Goal: Task Accomplishment & Management: Use online tool/utility

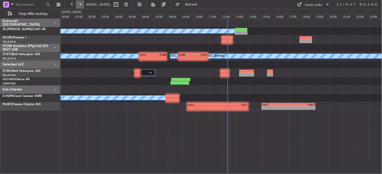
click at [80, 4] on button at bounding box center [80, 5] width 8 height 8
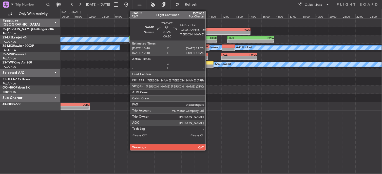
click at [208, 65] on div at bounding box center [208, 67] width 10 height 4
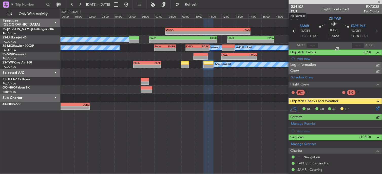
click at [293, 7] on span "534102" at bounding box center [297, 6] width 12 height 5
click at [79, 6] on button at bounding box center [80, 5] width 8 height 8
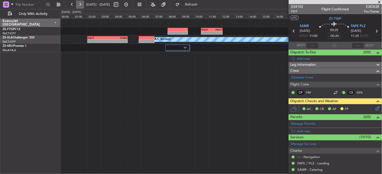
click at [79, 6] on button at bounding box center [80, 5] width 8 height 8
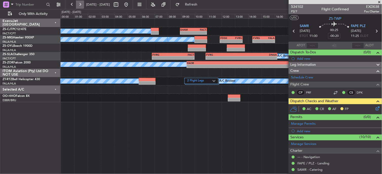
click at [78, 2] on button at bounding box center [80, 5] width 8 height 8
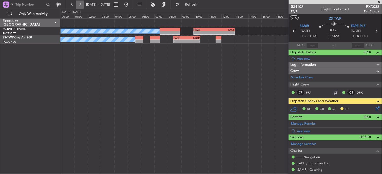
click at [78, 2] on button at bounding box center [80, 5] width 8 height 8
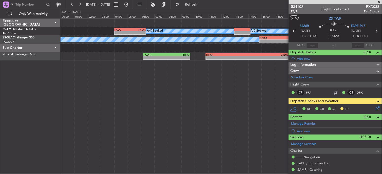
click at [293, 5] on span "534102" at bounding box center [297, 6] width 12 height 5
click at [79, 3] on button at bounding box center [80, 5] width 8 height 8
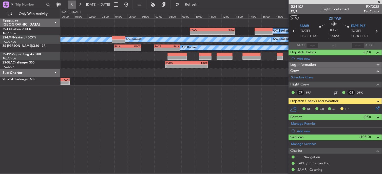
click at [71, 4] on button at bounding box center [72, 5] width 8 height 8
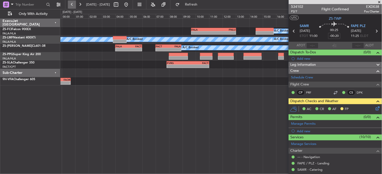
click at [71, 4] on button at bounding box center [72, 5] width 8 height 8
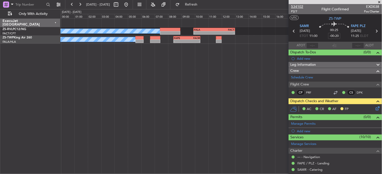
click at [298, 5] on span "534102" at bounding box center [297, 6] width 12 height 5
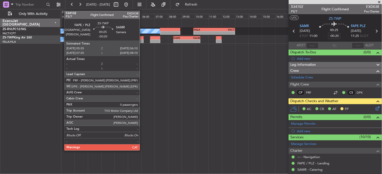
click at [142, 37] on div at bounding box center [139, 38] width 8 height 4
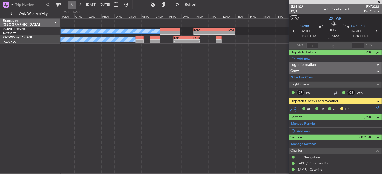
click at [71, 7] on button at bounding box center [72, 5] width 8 height 8
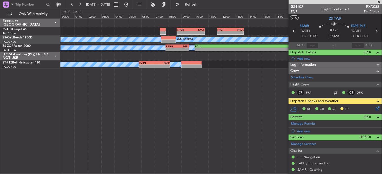
click at [381, 1] on span at bounding box center [379, 2] width 5 height 5
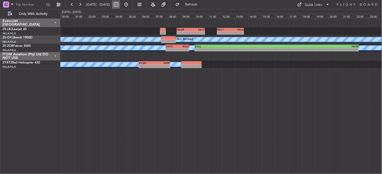
click at [120, 6] on button at bounding box center [116, 5] width 8 height 8
select select "10"
select select "2025"
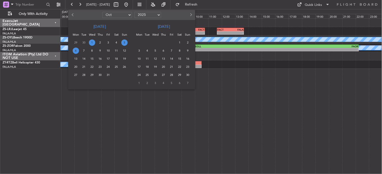
click at [93, 44] on span "1" at bounding box center [92, 43] width 6 height 6
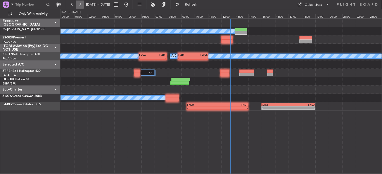
click at [82, 5] on button at bounding box center [80, 5] width 8 height 8
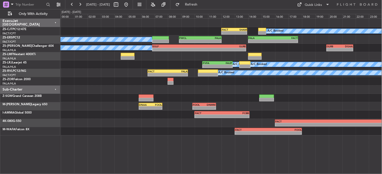
click at [71, 9] on fb-range-datepicker "[DATE] - [DATE]" at bounding box center [99, 4] width 68 height 9
click at [71, 3] on button at bounding box center [72, 5] width 8 height 8
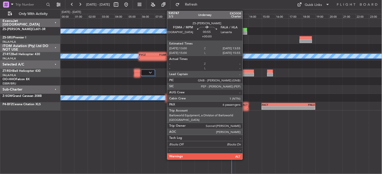
click at [245, 31] on div at bounding box center [241, 33] width 12 height 4
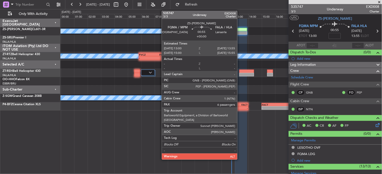
click at [240, 30] on div at bounding box center [241, 30] width 12 height 4
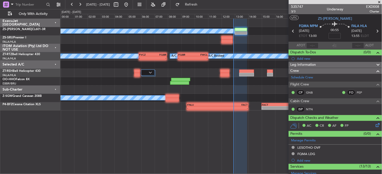
click at [381, 3] on span at bounding box center [379, 2] width 5 height 5
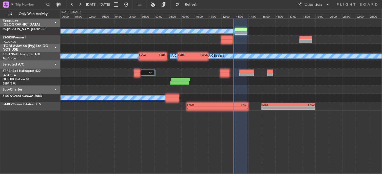
type input "0"
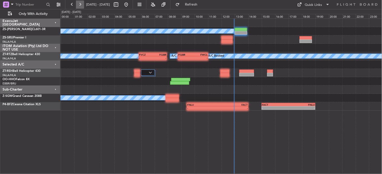
click at [83, 5] on button at bounding box center [80, 5] width 8 height 8
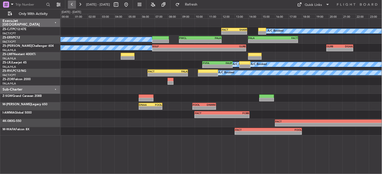
click at [69, 3] on button at bounding box center [72, 5] width 8 height 8
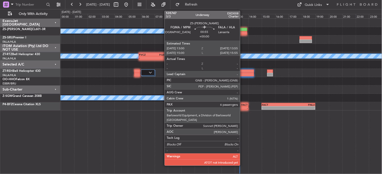
click at [243, 30] on div at bounding box center [241, 30] width 12 height 4
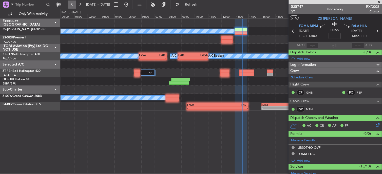
click at [72, 3] on button at bounding box center [72, 5] width 8 height 8
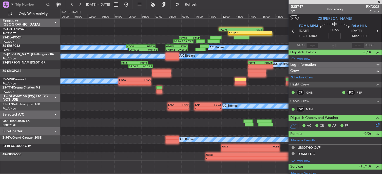
click at [382, 3] on span at bounding box center [379, 2] width 5 height 5
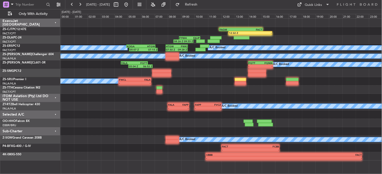
type input "0"
click at [82, 4] on button at bounding box center [80, 5] width 8 height 8
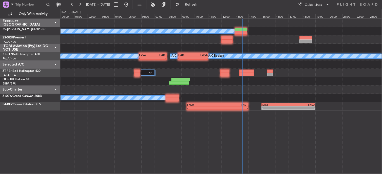
click at [85, 1] on span "[DATE] - [DATE]" at bounding box center [98, 5] width 28 height 8
click at [82, 3] on button at bounding box center [80, 5] width 8 height 8
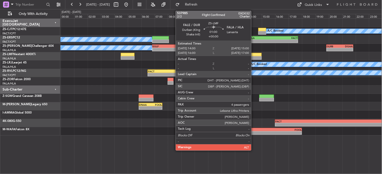
click at [254, 55] on div at bounding box center [254, 55] width 13 height 4
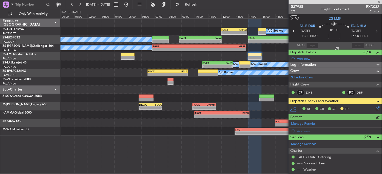
click at [375, 108] on icon at bounding box center [377, 108] width 4 height 4
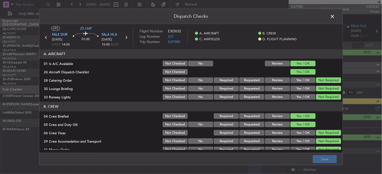
scroll to position [127, 0]
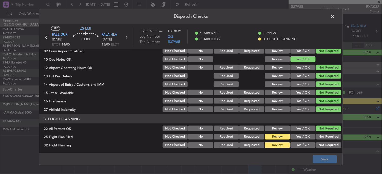
drag, startPoint x: 296, startPoint y: 133, endPoint x: 296, endPoint y: 143, distance: 9.6
click at [296, 134] on div "Yes / OK" at bounding box center [303, 136] width 26 height 7
click at [296, 143] on button "Yes / OK" at bounding box center [302, 146] width 25 height 6
click at [298, 136] on button "Yes / OK" at bounding box center [302, 137] width 25 height 6
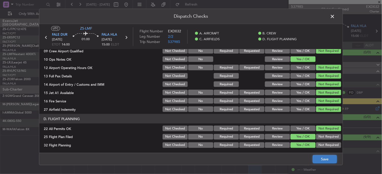
click at [334, 159] on button "Save" at bounding box center [325, 159] width 24 height 8
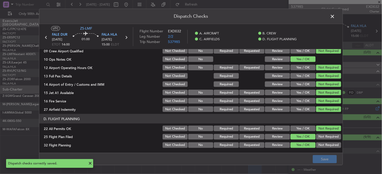
click at [45, 37] on icon at bounding box center [46, 37] width 7 height 7
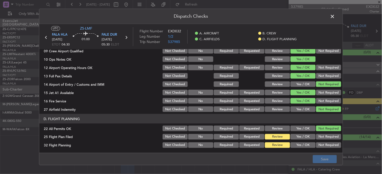
click at [293, 137] on button "Yes / OK" at bounding box center [302, 137] width 25 height 6
click at [293, 143] on button "Yes / OK" at bounding box center [302, 146] width 25 height 6
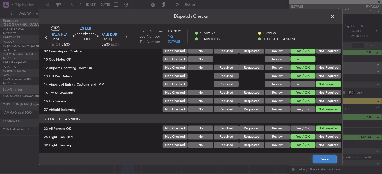
click at [320, 158] on button "Save" at bounding box center [325, 159] width 24 height 8
click at [335, 15] on span at bounding box center [335, 18] width 0 height 10
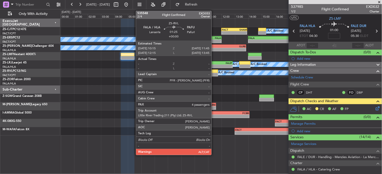
click at [214, 70] on div at bounding box center [208, 72] width 20 height 4
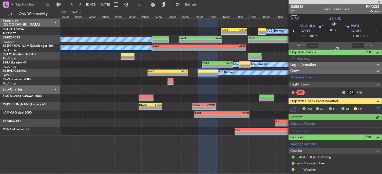
click at [375, 109] on icon at bounding box center [377, 108] width 4 height 4
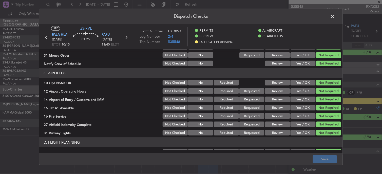
scroll to position [121, 0]
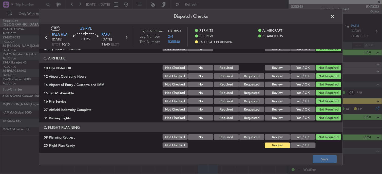
click at [297, 145] on button "Yes / OK" at bounding box center [302, 146] width 25 height 6
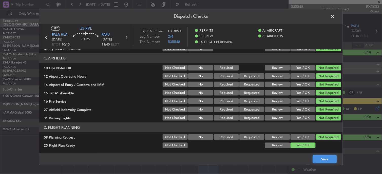
click at [327, 160] on button "Save" at bounding box center [325, 159] width 24 height 8
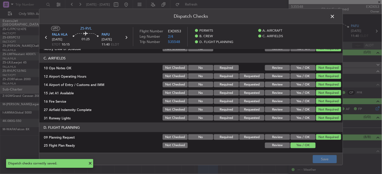
click at [45, 37] on icon at bounding box center [46, 37] width 7 height 7
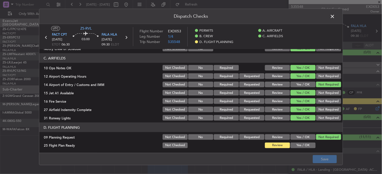
click at [301, 149] on article "PERMITS 22 All Permits Ready Not Checked No Required Requested Review Yes / OK …" at bounding box center [190, 99] width 303 height 101
click at [298, 145] on button "Yes / OK" at bounding box center [302, 146] width 25 height 6
click at [324, 161] on button "Save" at bounding box center [325, 159] width 24 height 8
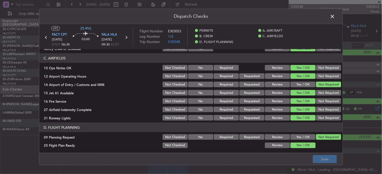
scroll to position [0, 0]
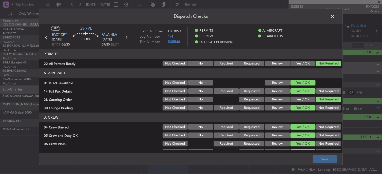
click at [335, 16] on span at bounding box center [335, 18] width 0 height 10
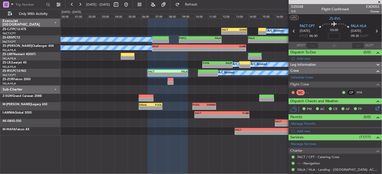
click at [381, 3] on span at bounding box center [379, 2] width 5 height 5
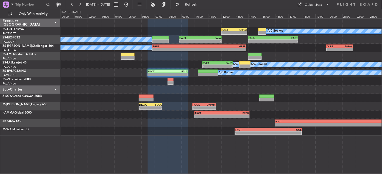
type input "0"
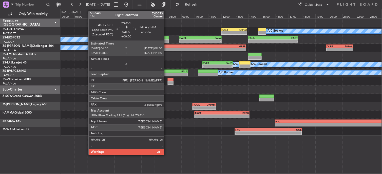
click at [167, 70] on div "FACT 06:30 Z FALA 09:30 Z" at bounding box center [168, 72] width 40 height 4
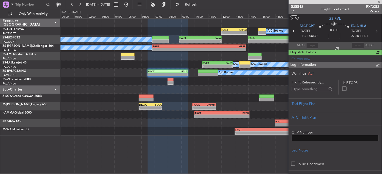
click at [211, 74] on div at bounding box center [208, 75] width 20 height 4
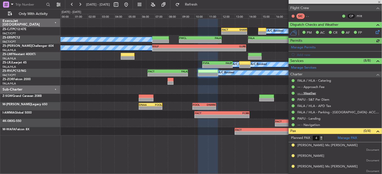
scroll to position [87, 0]
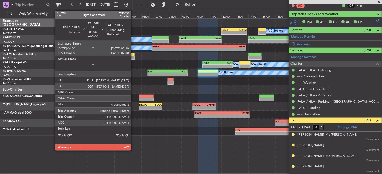
click at [133, 53] on div at bounding box center [127, 55] width 13 height 4
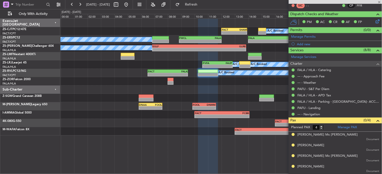
scroll to position [0, 0]
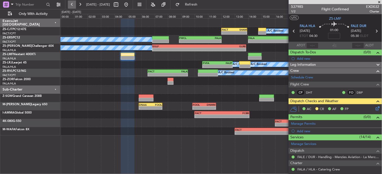
click at [68, 5] on button at bounding box center [72, 5] width 8 height 8
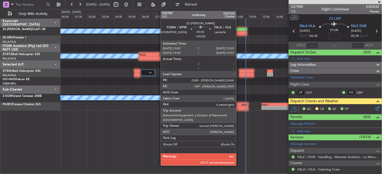
click at [241, 30] on div at bounding box center [241, 30] width 12 height 4
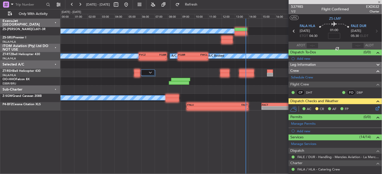
type input "6"
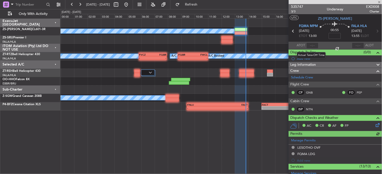
click at [312, 44] on div at bounding box center [312, 46] width 12 height 6
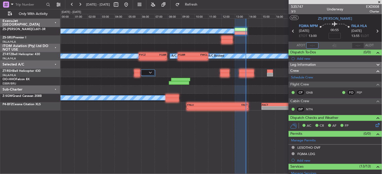
click at [312, 47] on input "text" at bounding box center [312, 46] width 12 height 6
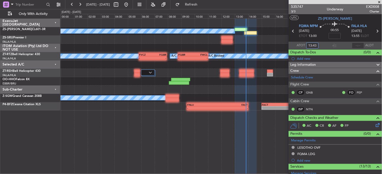
type input "13:43"
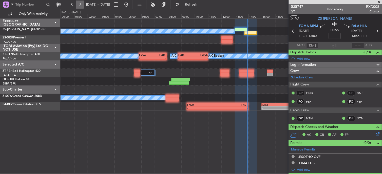
drag, startPoint x: 84, startPoint y: 7, endPoint x: 83, endPoint y: 3, distance: 4.2
click at [84, 7] on span "[DATE] - [DATE]" at bounding box center [98, 5] width 28 height 8
click at [83, 3] on button at bounding box center [80, 5] width 8 height 8
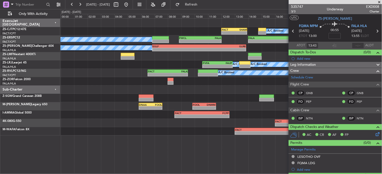
click at [380, 2] on span at bounding box center [379, 2] width 5 height 5
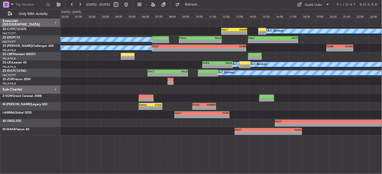
type input "0"
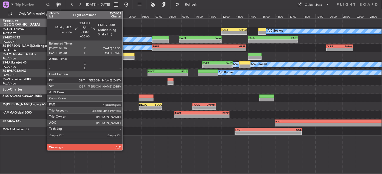
click at [125, 58] on div at bounding box center [127, 58] width 13 height 4
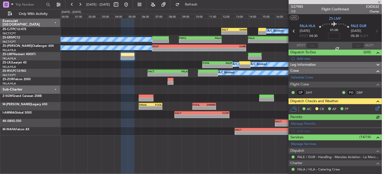
click at [375, 110] on icon at bounding box center [377, 108] width 4 height 4
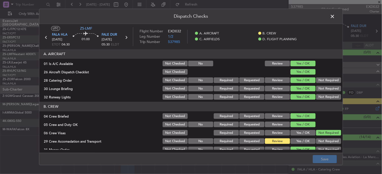
click at [303, 141] on button "Yes / OK" at bounding box center [302, 142] width 25 height 6
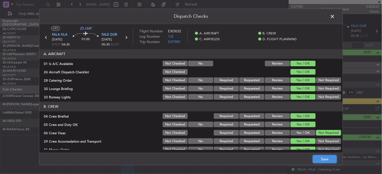
drag, startPoint x: 330, startPoint y: 159, endPoint x: 325, endPoint y: 156, distance: 6.2
click at [330, 159] on button "Save" at bounding box center [325, 159] width 24 height 8
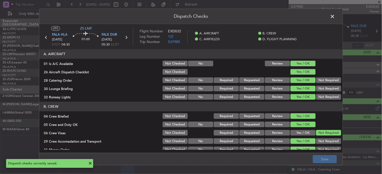
click at [338, 18] on header "Dispatch Checks" at bounding box center [190, 16] width 303 height 15
click at [337, 18] on header "Dispatch Checks" at bounding box center [190, 16] width 303 height 15
click at [335, 18] on span at bounding box center [335, 18] width 0 height 10
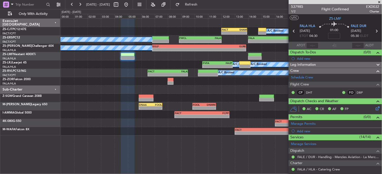
click at [379, 3] on span at bounding box center [379, 2] width 5 height 5
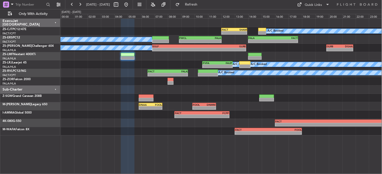
type input "0"
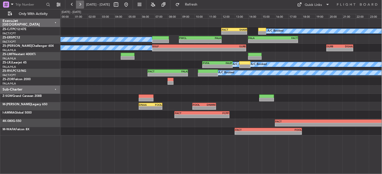
click at [81, 3] on button at bounding box center [80, 5] width 8 height 8
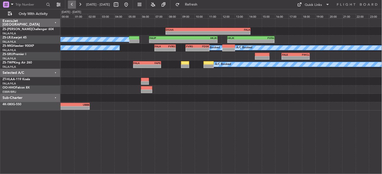
click at [70, 6] on button at bounding box center [72, 5] width 8 height 8
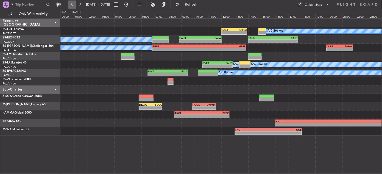
click at [70, 6] on button at bounding box center [72, 5] width 8 height 8
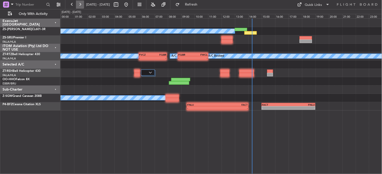
click at [81, 4] on button at bounding box center [80, 5] width 8 height 8
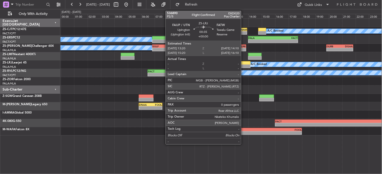
click at [244, 65] on div at bounding box center [244, 67] width 11 height 4
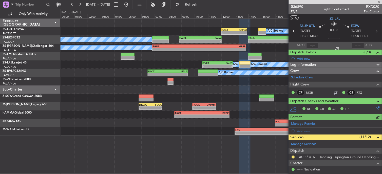
scroll to position [56, 0]
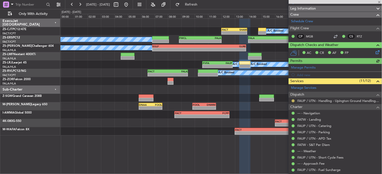
click at [293, 100] on button at bounding box center [293, 101] width 3 height 3
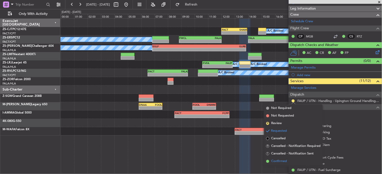
click at [281, 160] on span "Confirmed" at bounding box center [279, 161] width 16 height 5
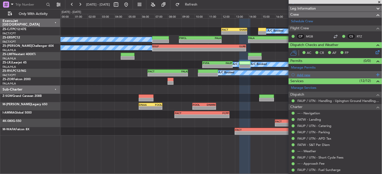
scroll to position [0, 0]
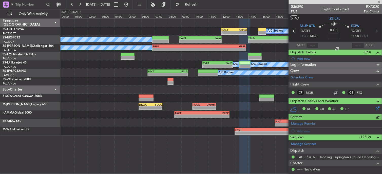
click at [379, 3] on div at bounding box center [335, 2] width 93 height 4
click at [380, 0] on span at bounding box center [379, 2] width 5 height 5
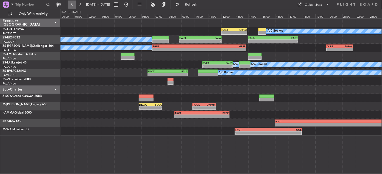
click at [71, 4] on button at bounding box center [72, 5] width 8 height 8
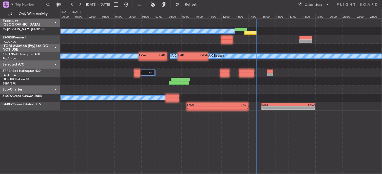
click at [249, 31] on div "A/C Booked" at bounding box center [221, 31] width 321 height 8
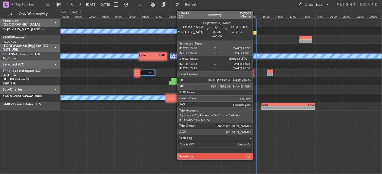
click at [255, 32] on div at bounding box center [250, 33] width 12 height 4
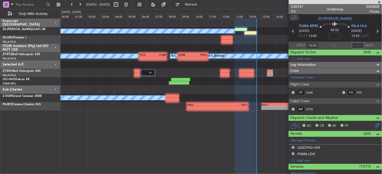
click at [359, 46] on input "text" at bounding box center [358, 46] width 12 height 6
type input "14:36"
click at [379, 2] on span at bounding box center [379, 2] width 5 height 5
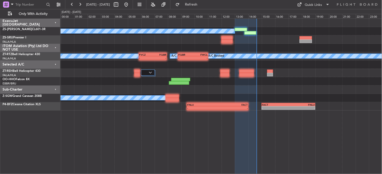
type input "0"
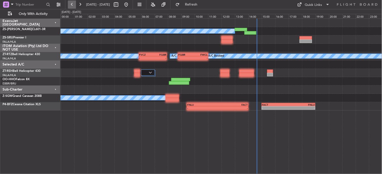
click at [71, 4] on button at bounding box center [72, 5] width 8 height 8
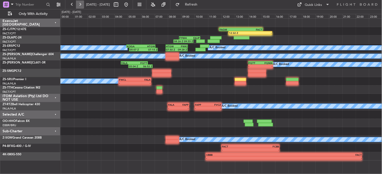
click at [80, 6] on button at bounding box center [80, 5] width 8 height 8
